Goal: Task Accomplishment & Management: Manage account settings

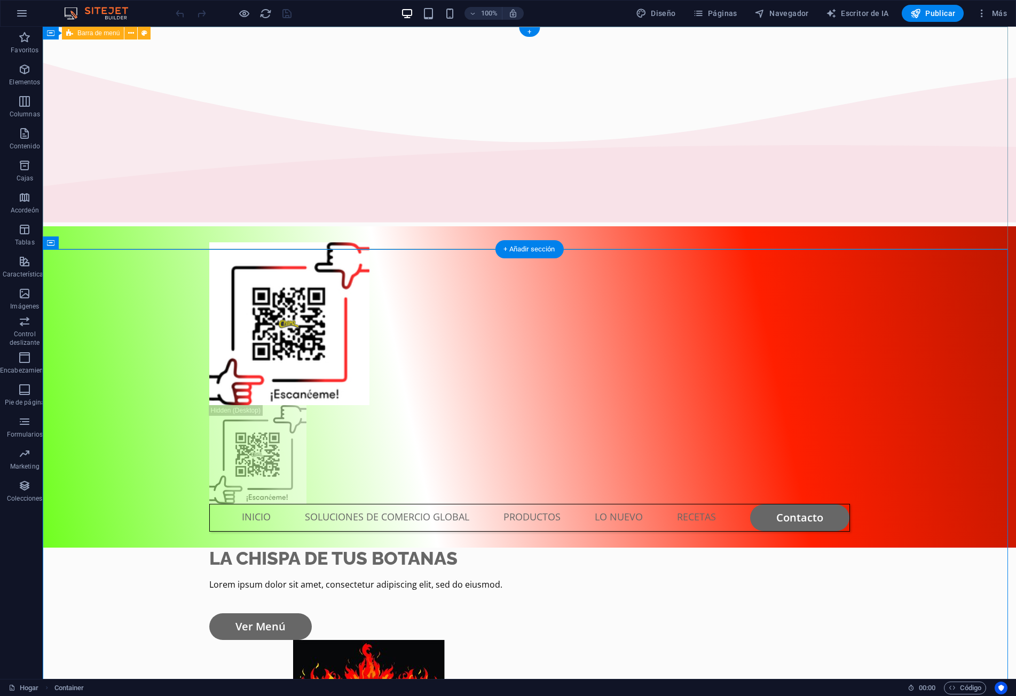
click at [720, 226] on div "INICIO SOLUCIONES DE COMERCIO GLOBAL PRODUCTOS LO NUEVO RECETAS Contacto" at bounding box center [530, 386] width 974 height 321
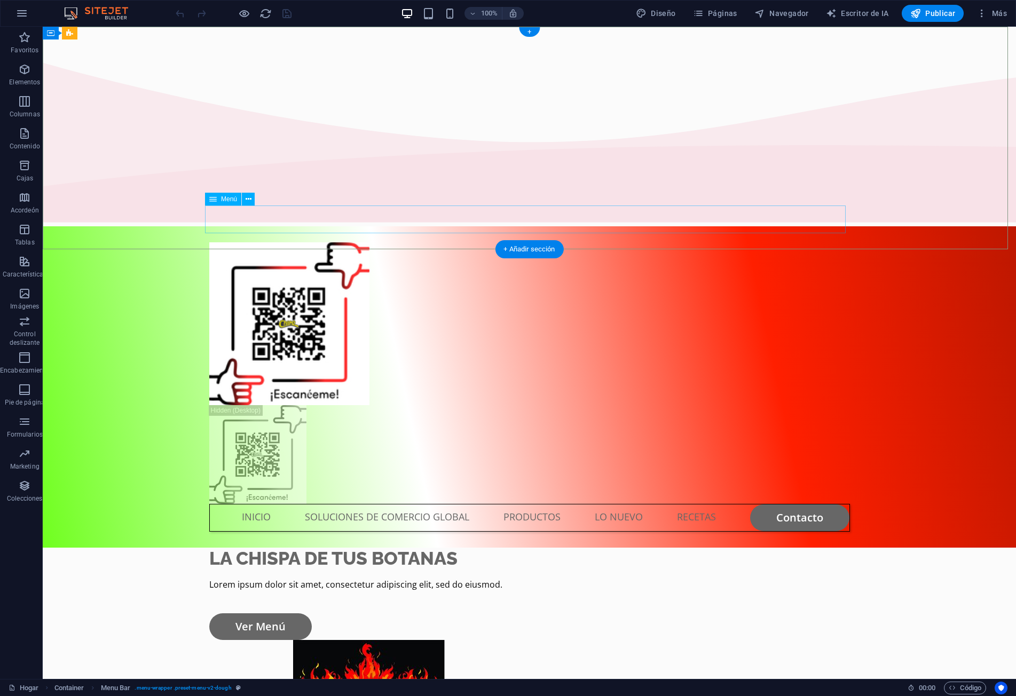
click at [697, 504] on nav "INICIO SOLUCIONES DE COMERCIO GLOBAL PRODUCTOS LO NUEVO RECETAS Contacto" at bounding box center [529, 518] width 641 height 28
click at [683, 504] on nav "INICIO SOLUCIONES DE COMERCIO GLOBAL PRODUCTOS LO NUEVO RECETAS Contacto" at bounding box center [529, 518] width 641 height 28
click at [684, 504] on nav "INICIO SOLUCIONES DE COMERCIO GLOBAL PRODUCTOS LO NUEVO RECETAS Contacto" at bounding box center [529, 518] width 641 height 28
select select
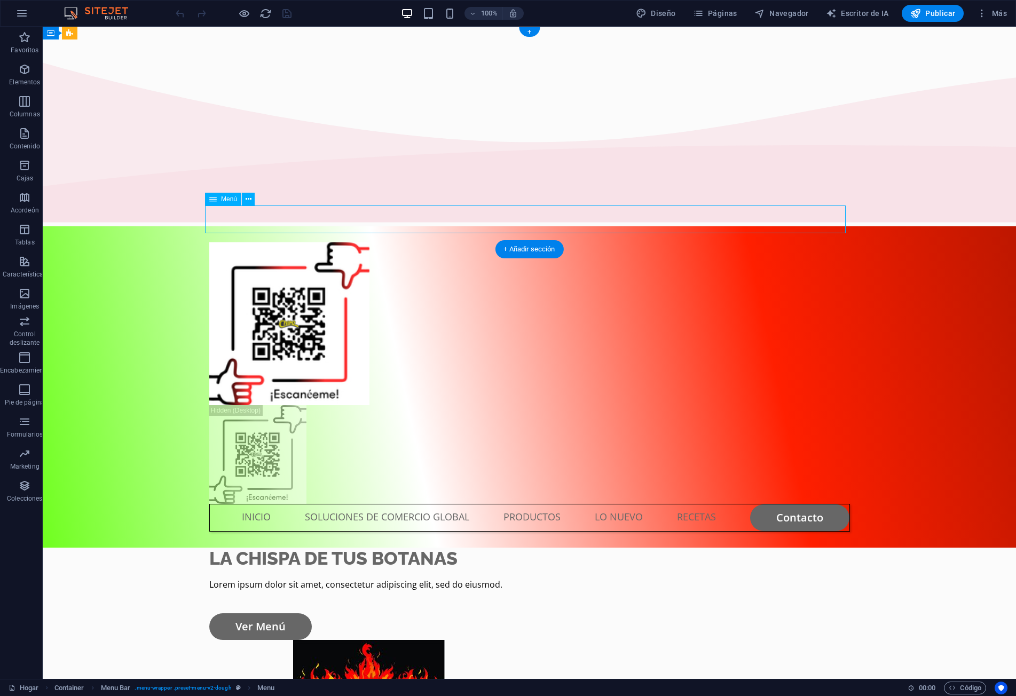
select select "1"
select select
select select "2"
select select
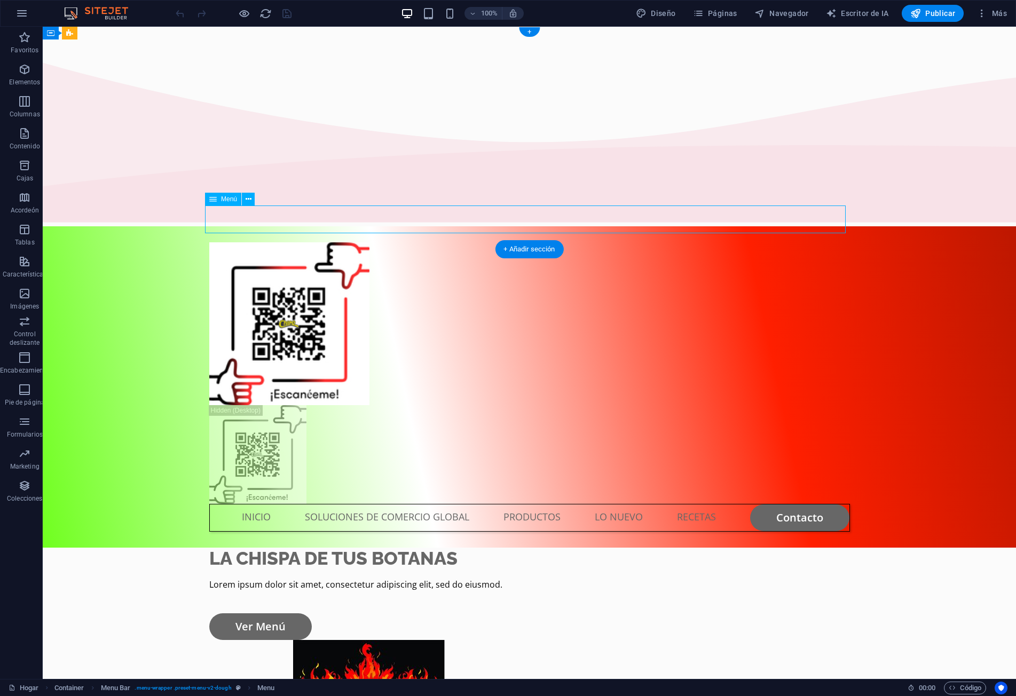
select select "default"
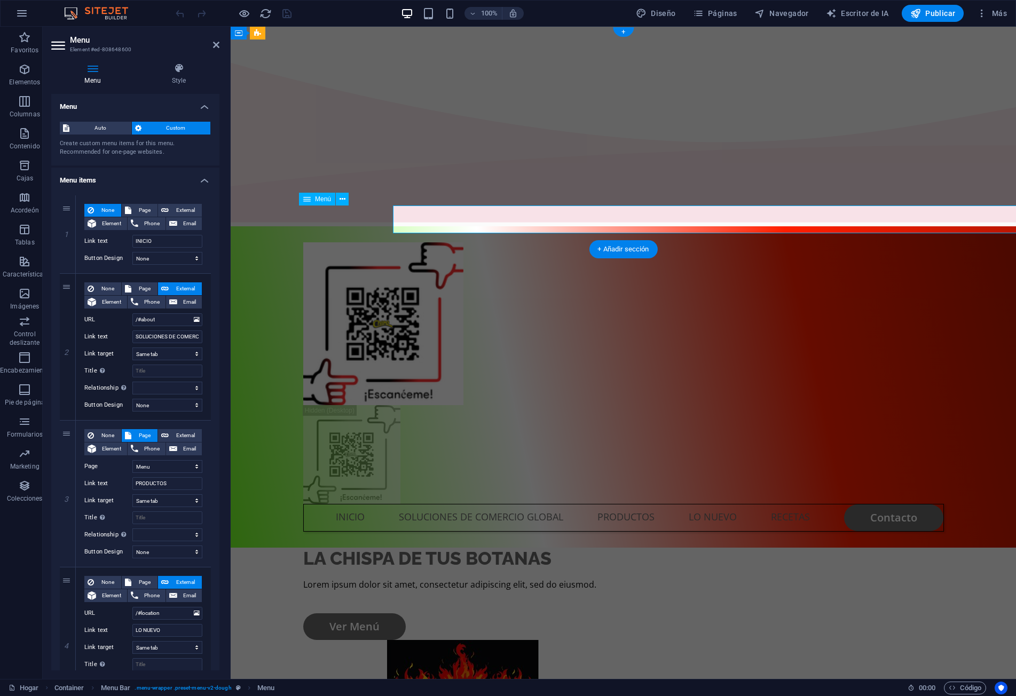
click at [684, 504] on nav "INICIO SOLUCIONES DE COMERCIO GLOBAL PRODUCTOS LO NUEVO RECETAS Contacto" at bounding box center [623, 518] width 641 height 28
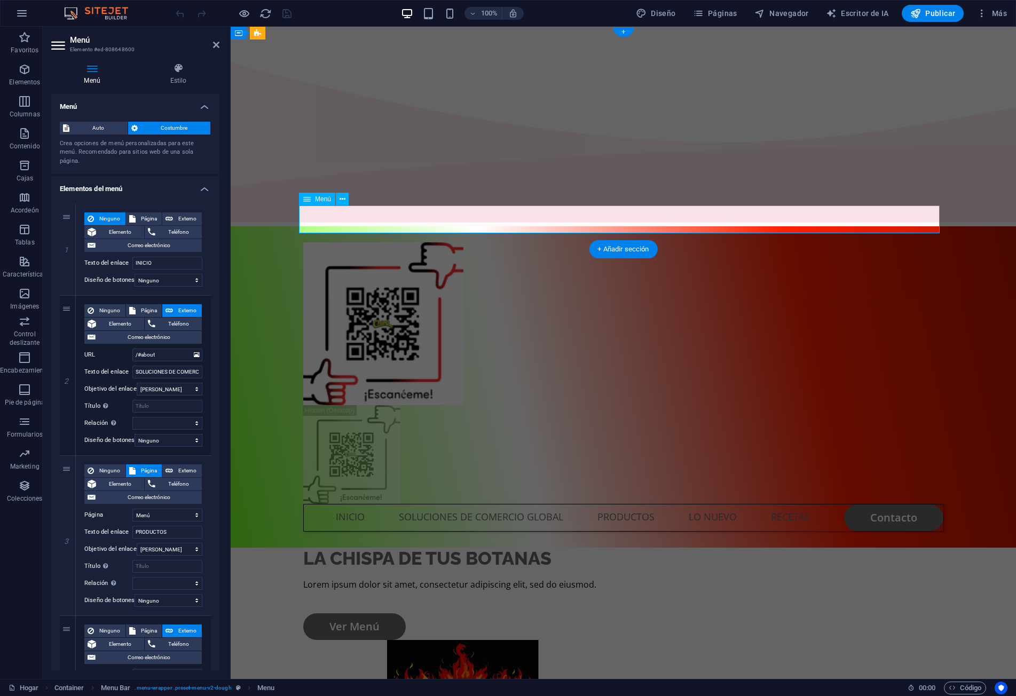
click at [716, 504] on nav "INICIO SOLUCIONES DE COMERCIO GLOBAL PRODUCTOS LO NUEVO RECETAS Contacto" at bounding box center [623, 518] width 641 height 28
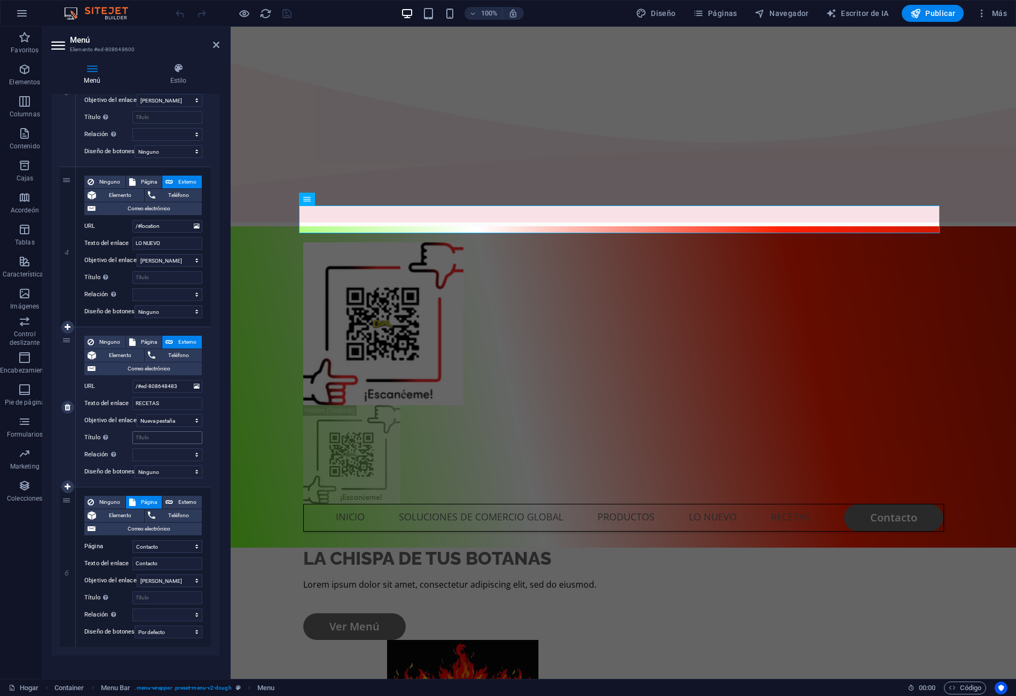
scroll to position [464, 0]
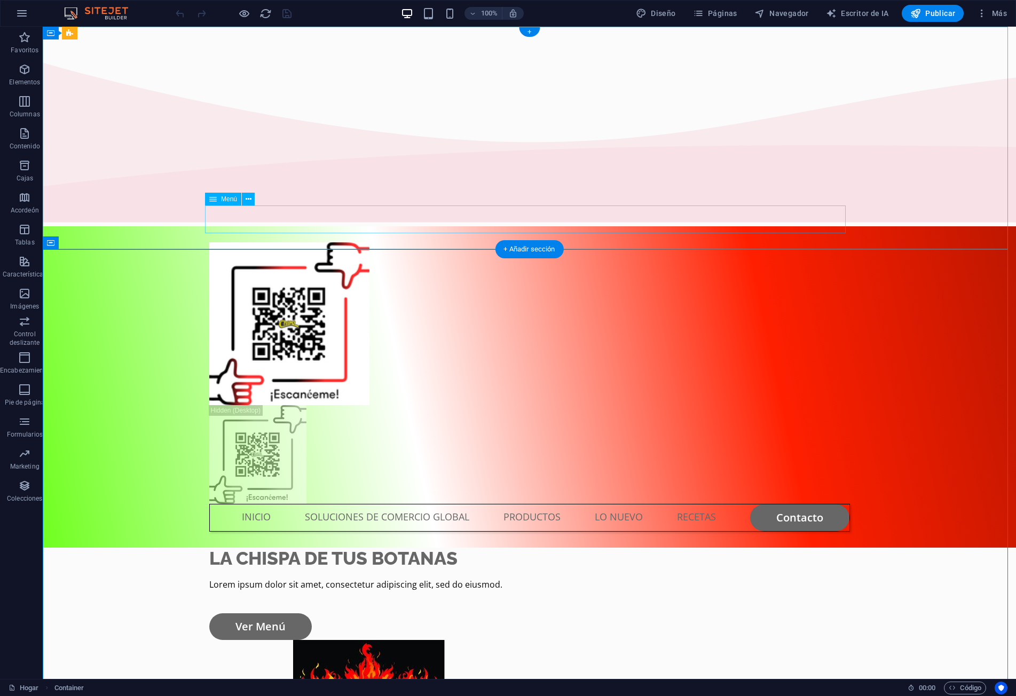
click at [525, 504] on nav "INICIO SOLUCIONES DE COMERCIO GLOBAL PRODUCTOS LO NUEVO RECETAS Contacto" at bounding box center [529, 518] width 641 height 28
select select
select select "1"
select select
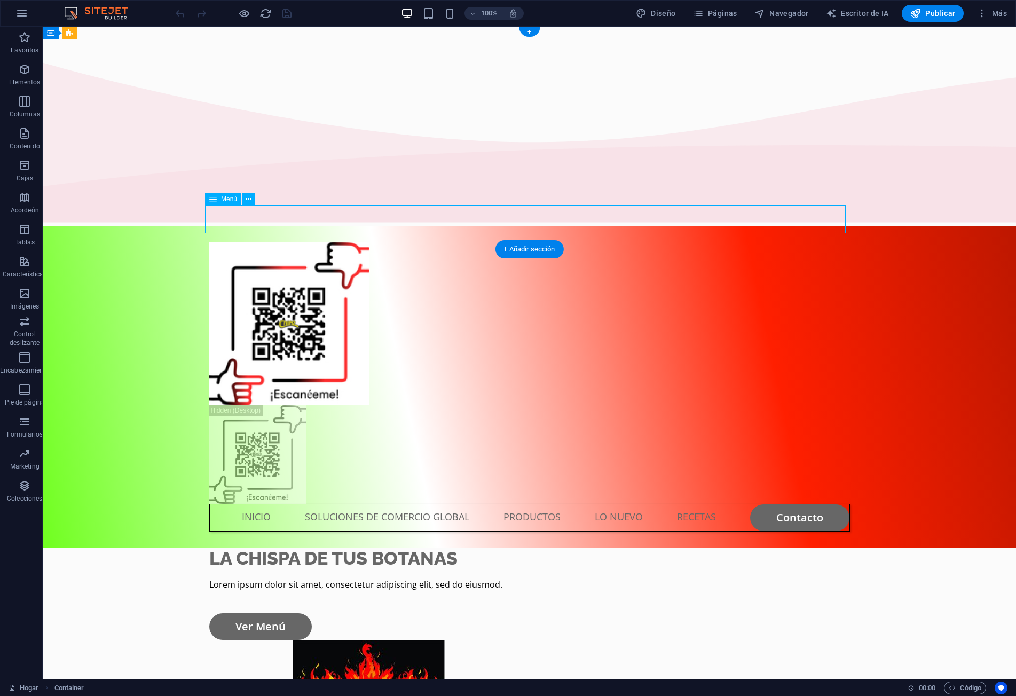
select select
select select "2"
select select
select select "default"
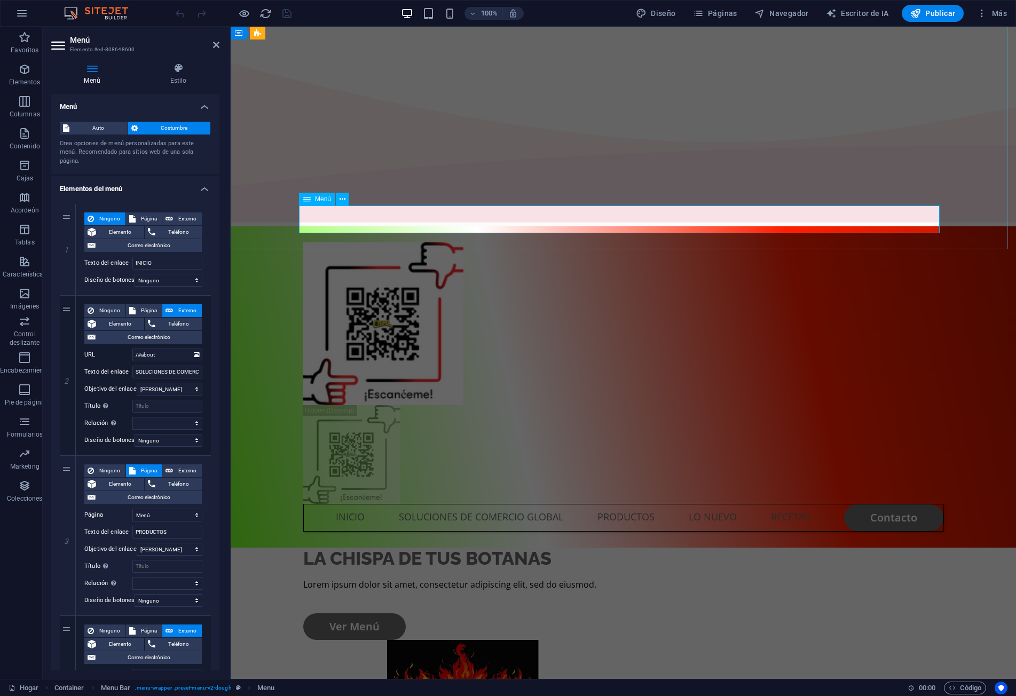
click at [309, 198] on icon at bounding box center [306, 199] width 7 height 13
click at [170, 280] on select "Ninguno Por defecto Primario Secundario" at bounding box center [169, 280] width 68 height 13
select select "primary"
click at [135, 274] on select "Ninguno Por defecto Primario Secundario" at bounding box center [169, 280] width 68 height 13
select select
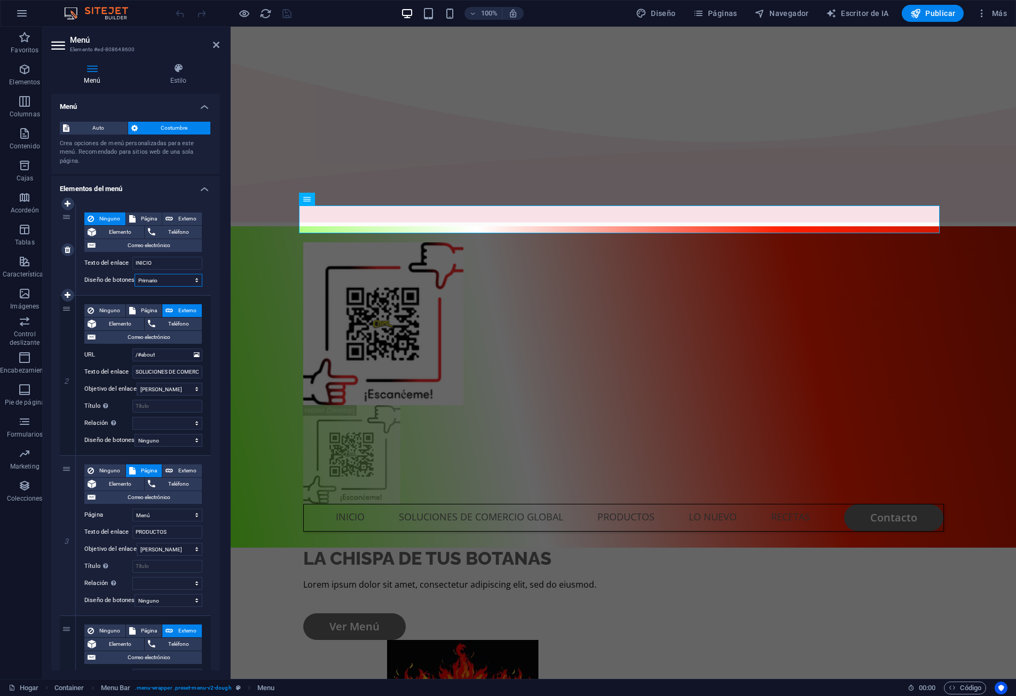
select select
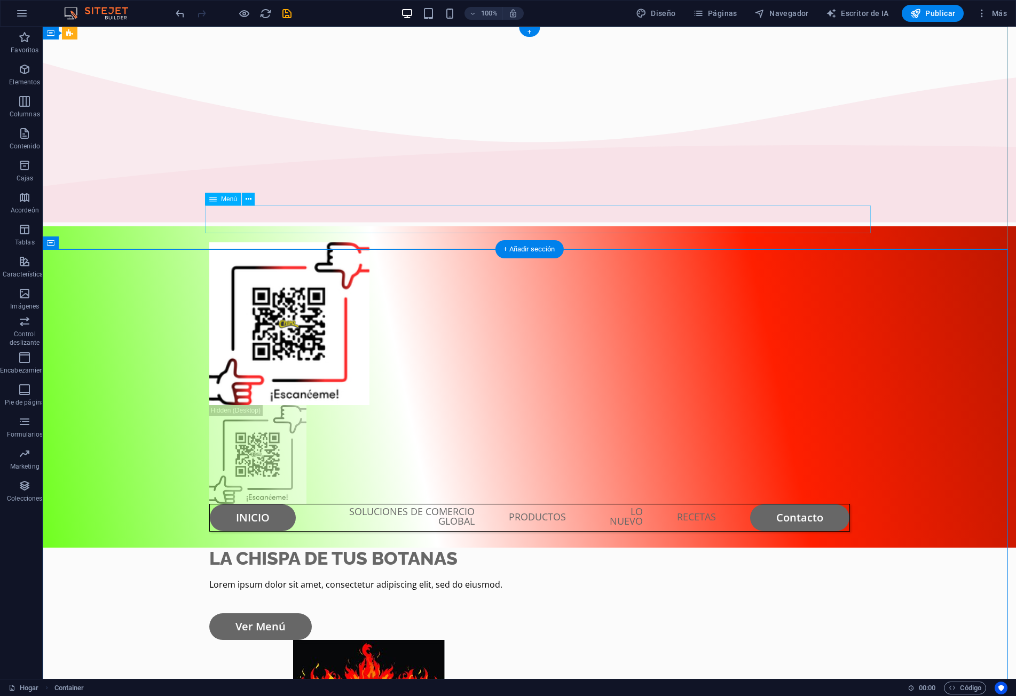
click at [265, 504] on nav "INICIO SOLUCIONES DE COMERCIO GLOBAL PRODUCTOS LO NUEVO RECETAS Contacto" at bounding box center [529, 518] width 641 height 28
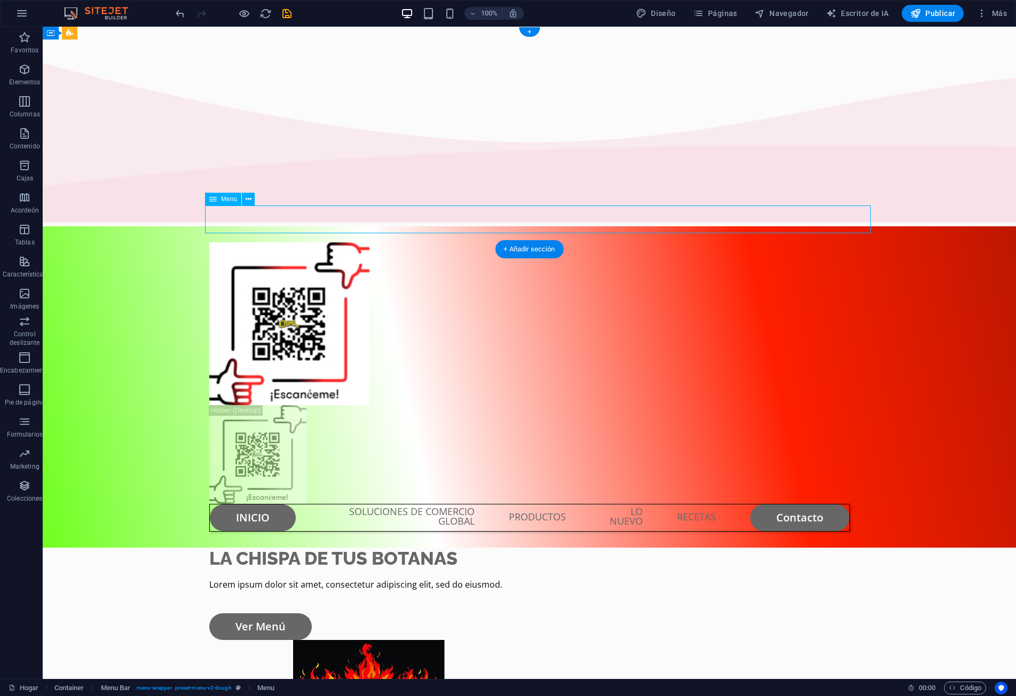
click at [265, 504] on nav "INICIO SOLUCIONES DE COMERCIO GLOBAL PRODUCTOS LO NUEVO RECETAS Contacto" at bounding box center [529, 518] width 641 height 28
select select "primary"
select select
select select "1"
select select
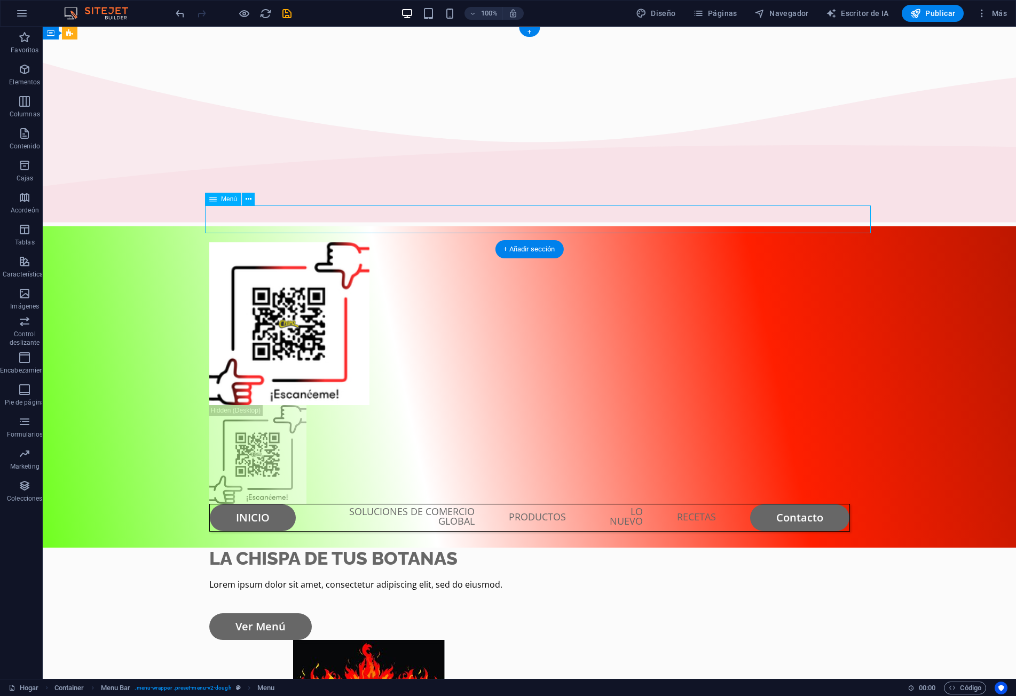
select select
select select "2"
select select
select select "default"
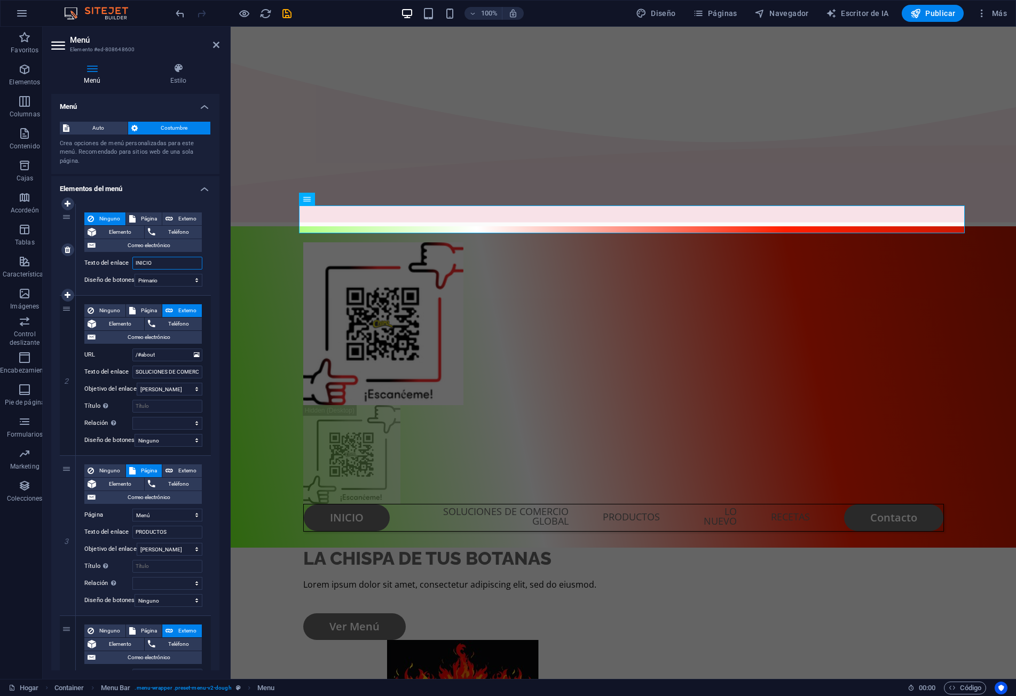
click at [176, 265] on input "INICIO" at bounding box center [167, 263] width 70 height 13
click at [178, 284] on select "Ninguno Por defecto Primario Secundario" at bounding box center [169, 280] width 68 height 13
select select "secondary"
click at [135, 274] on select "Ninguno Por defecto Primario Secundario" at bounding box center [169, 280] width 68 height 13
select select
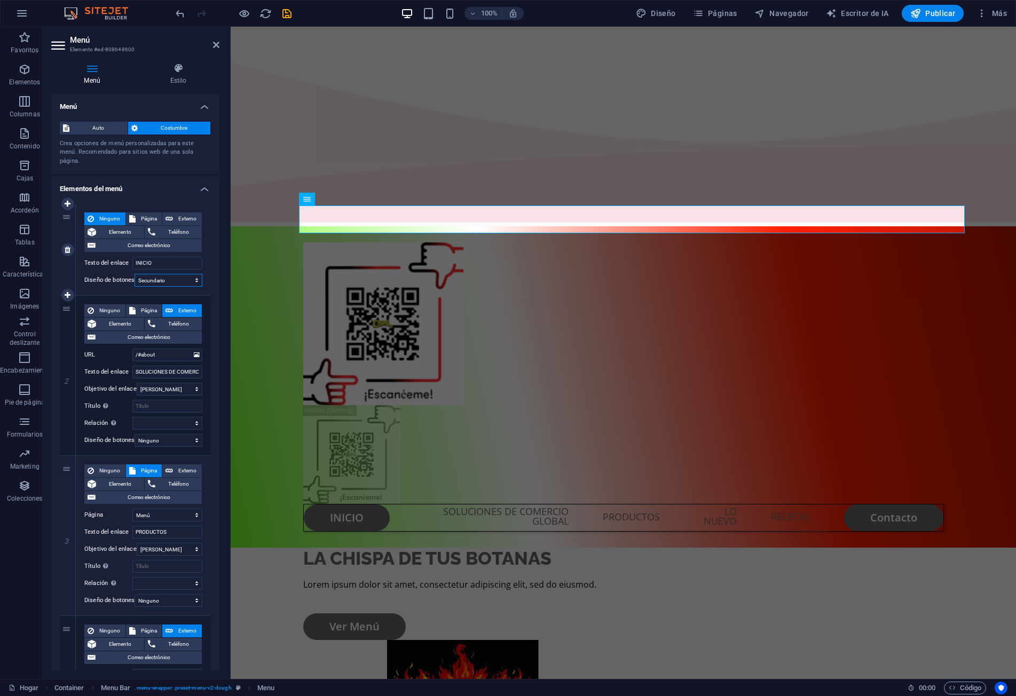
select select
click at [165, 281] on select "Ninguno Por defecto Primario Secundario" at bounding box center [169, 280] width 68 height 13
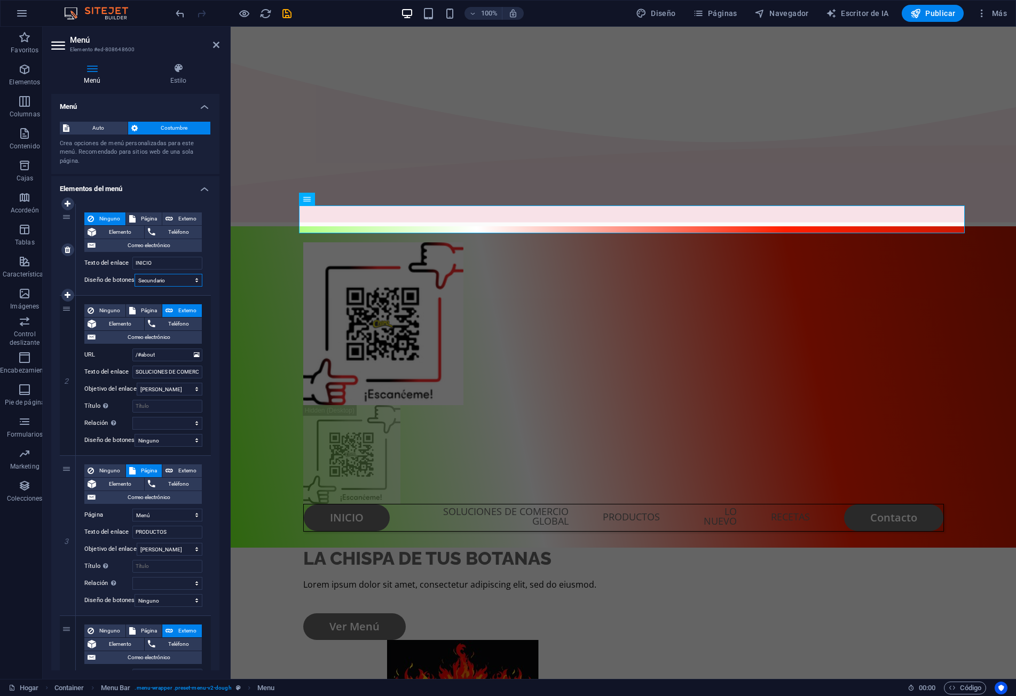
select select "default"
click at [135, 274] on select "Ninguno Por defecto Primario Secundario" at bounding box center [169, 280] width 68 height 13
select select
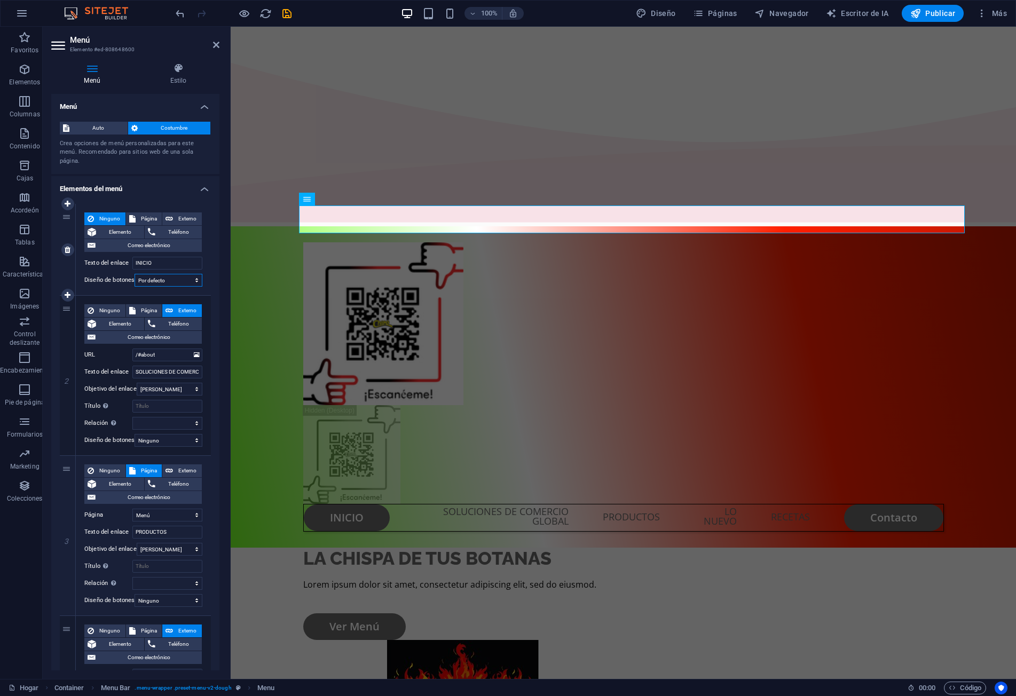
select select
click at [177, 280] on select "Ninguno Por defecto Primario Secundario" at bounding box center [169, 280] width 68 height 13
select select
click at [135, 274] on select "Ninguno Por defecto Primario Secundario" at bounding box center [169, 280] width 68 height 13
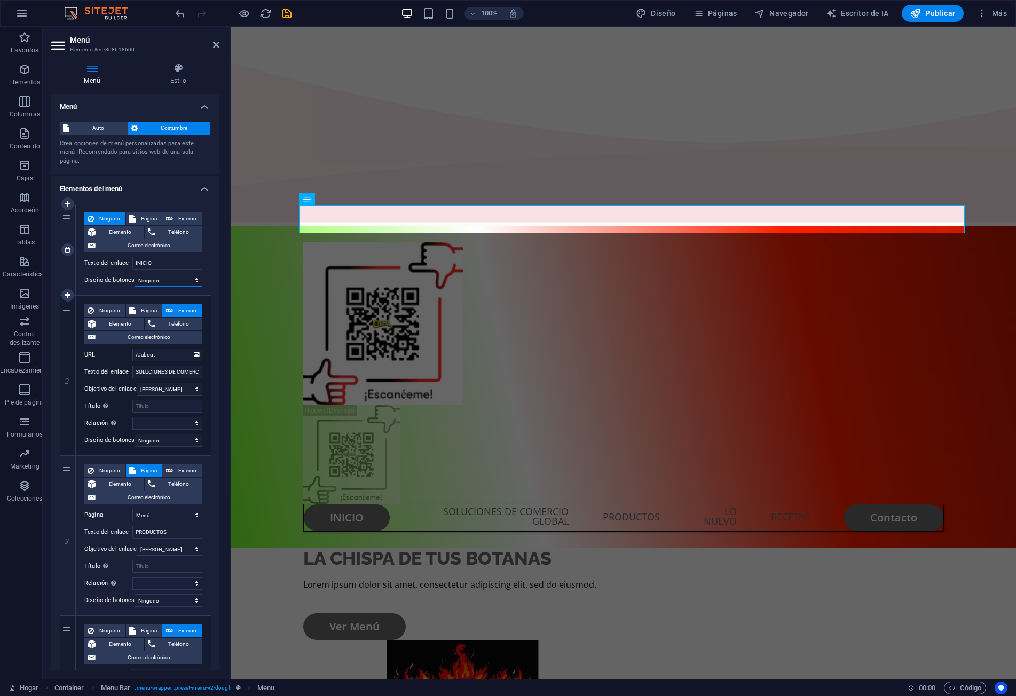
select select
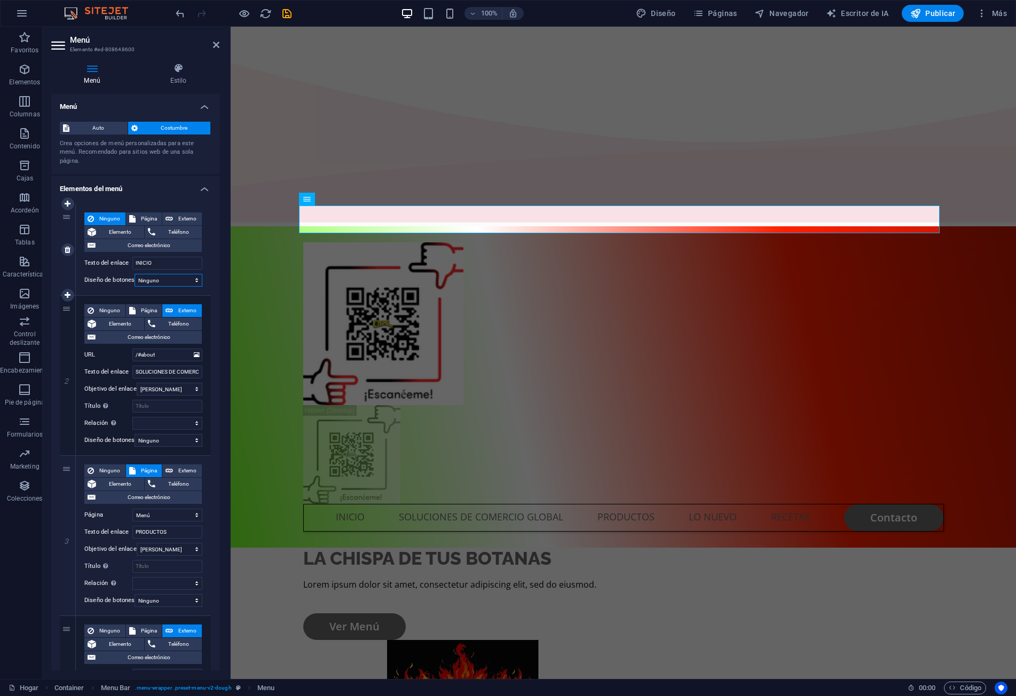
click at [177, 281] on select "Ninguno Por defecto Primario Secundario" at bounding box center [169, 280] width 68 height 13
select select "primary"
click at [135, 274] on select "Ninguno Por defecto Primario Secundario" at bounding box center [169, 280] width 68 height 13
select select
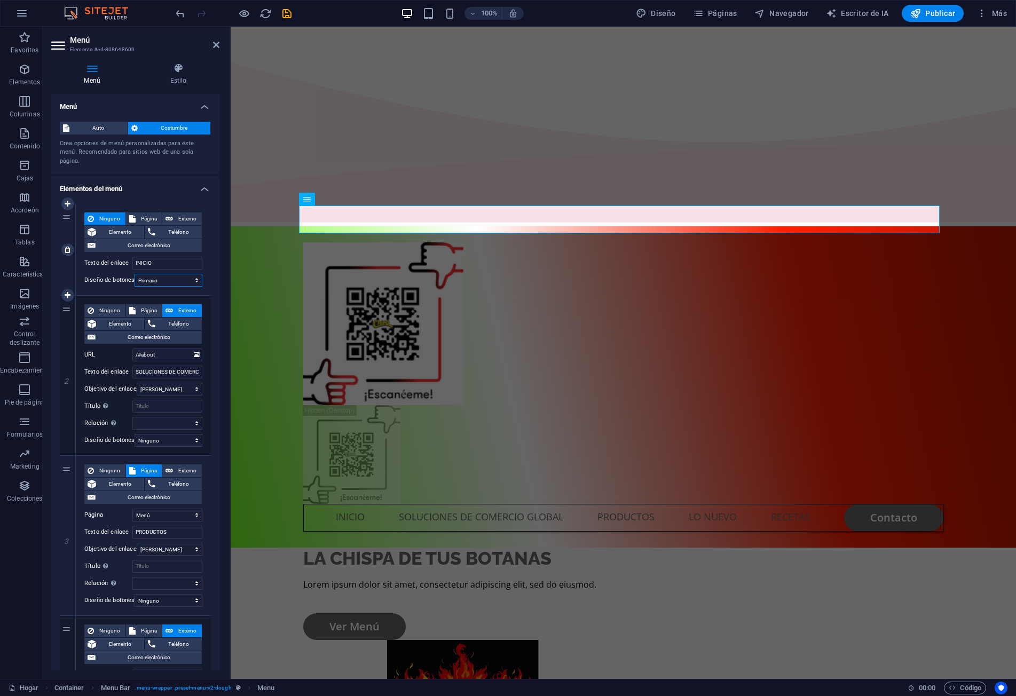
select select
click at [155, 280] on select "Ninguno Por defecto Primario Secundario" at bounding box center [169, 280] width 68 height 13
select select
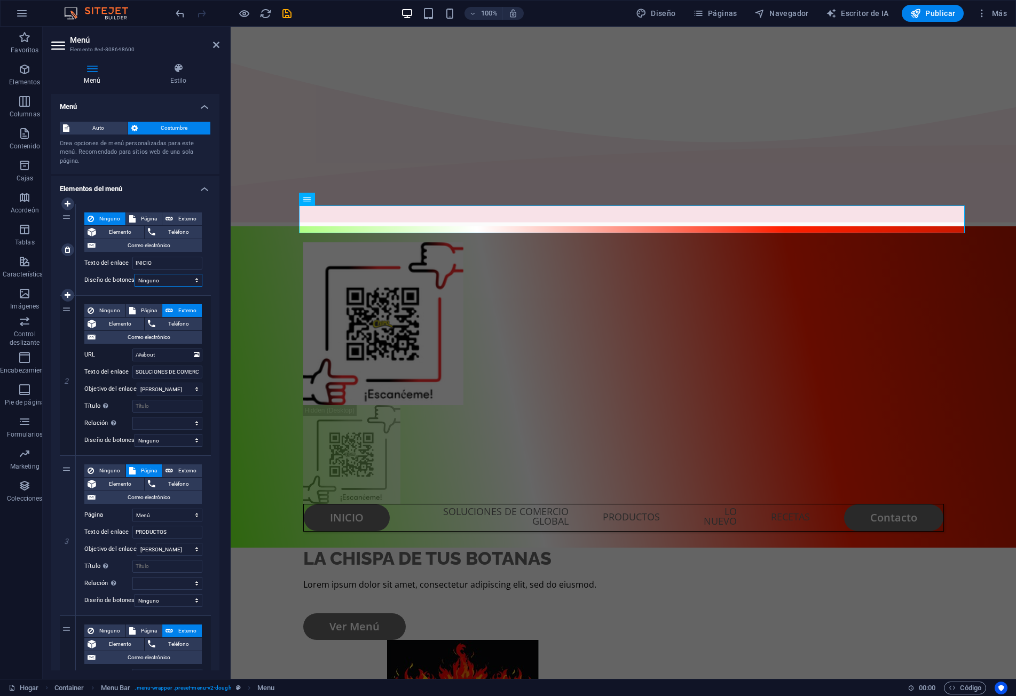
click at [135, 274] on select "Ninguno Por defecto Primario Secundario" at bounding box center [169, 280] width 68 height 13
select select
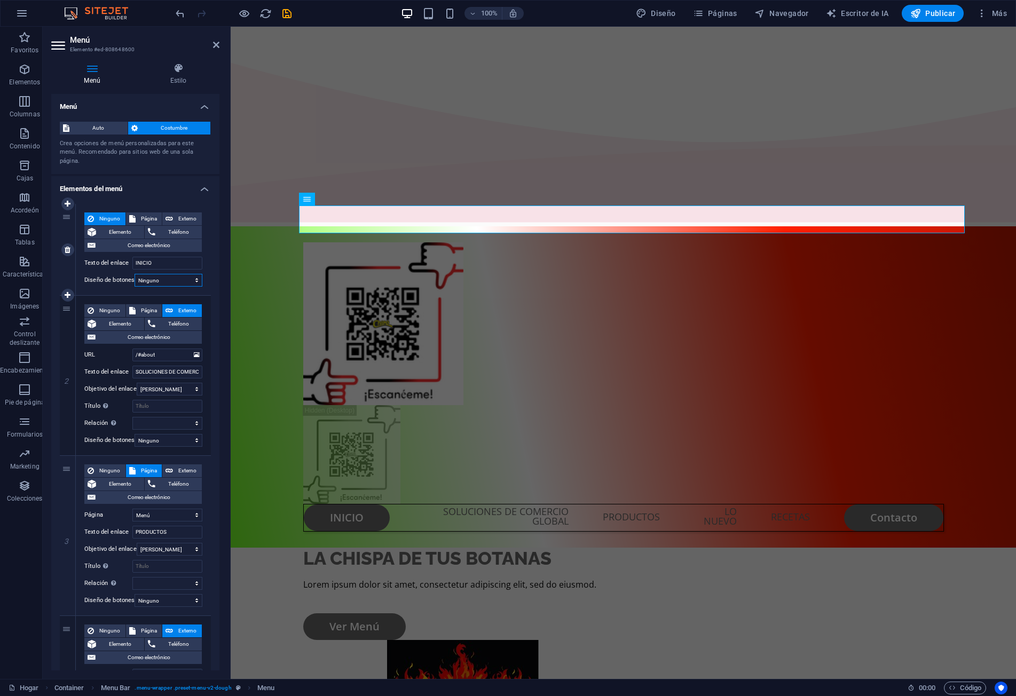
select select
click at [166, 280] on select "Ninguno Por defecto Primario Secundario" at bounding box center [169, 280] width 68 height 13
select select "secondary"
click at [135, 274] on select "Ninguno Por defecto Primario Secundario" at bounding box center [169, 280] width 68 height 13
select select
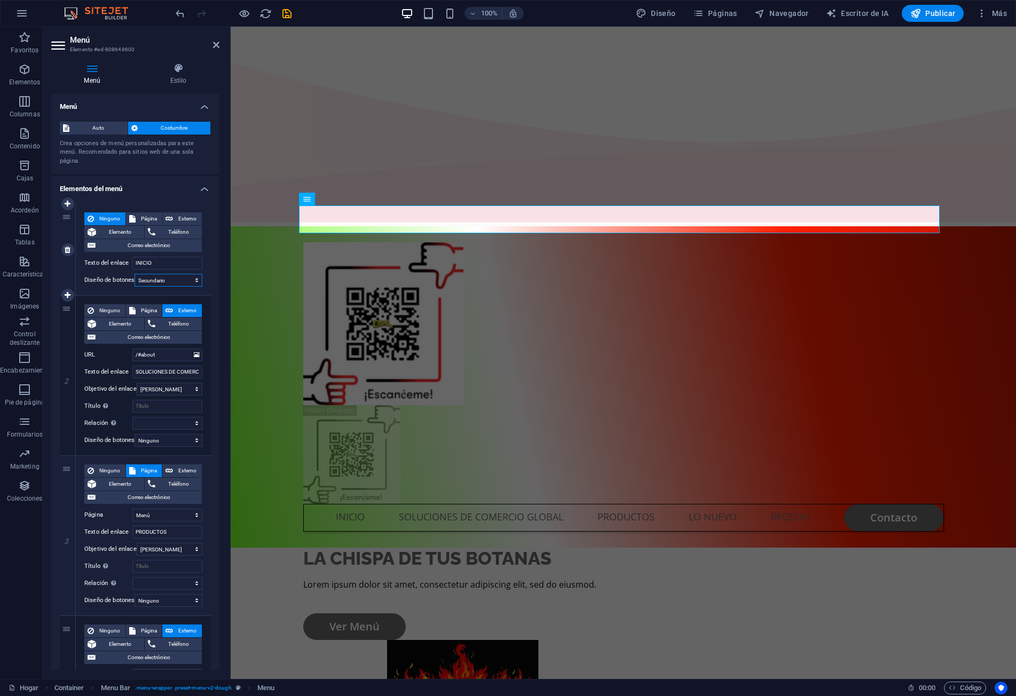
select select
click at [215, 49] on icon at bounding box center [216, 45] width 6 height 9
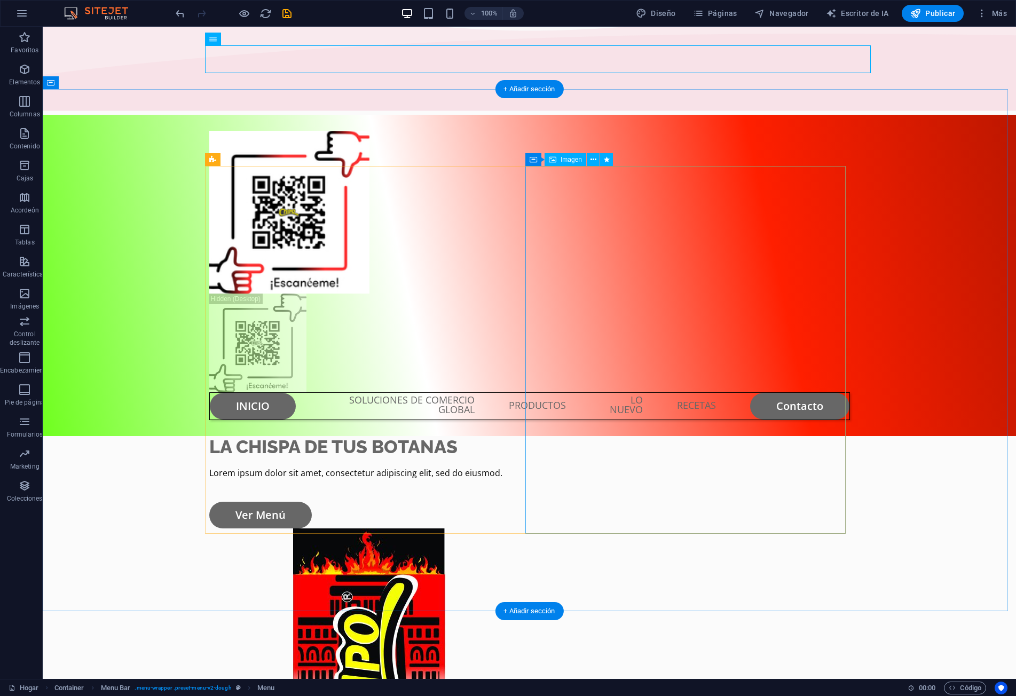
scroll to position [160, 0]
